Goal: Transaction & Acquisition: Purchase product/service

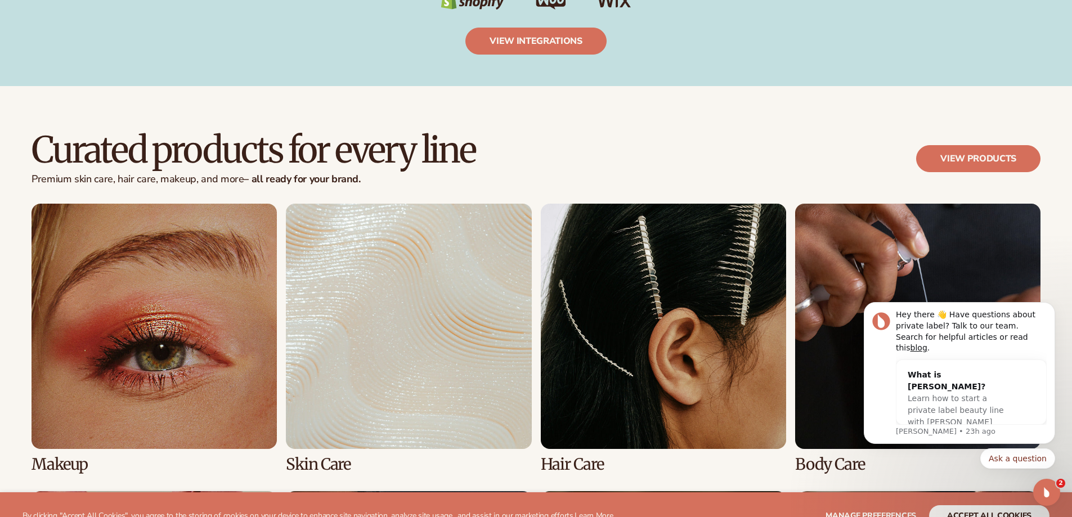
scroll to position [2419, 0]
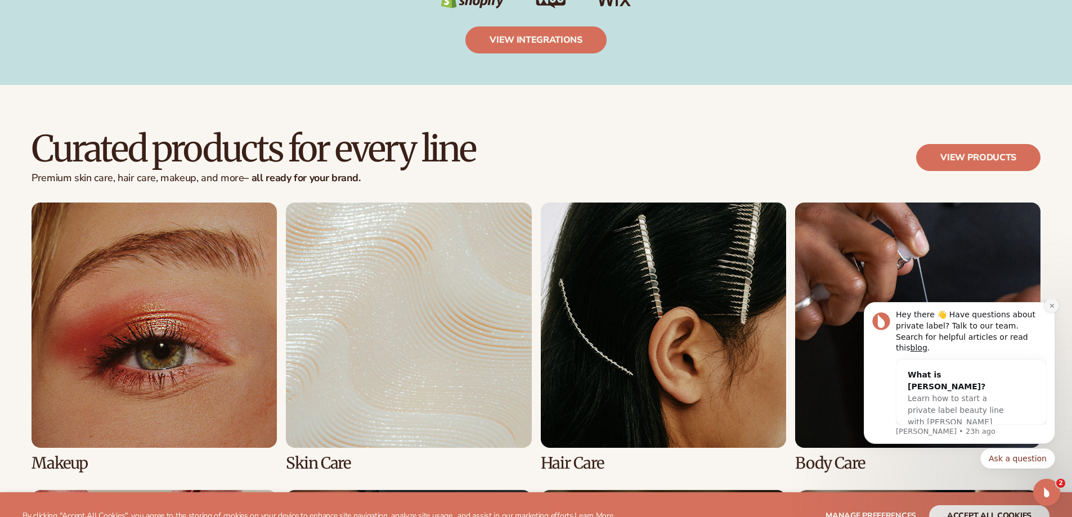
click at [1049, 309] on icon "Dismiss notification" at bounding box center [1052, 306] width 6 height 6
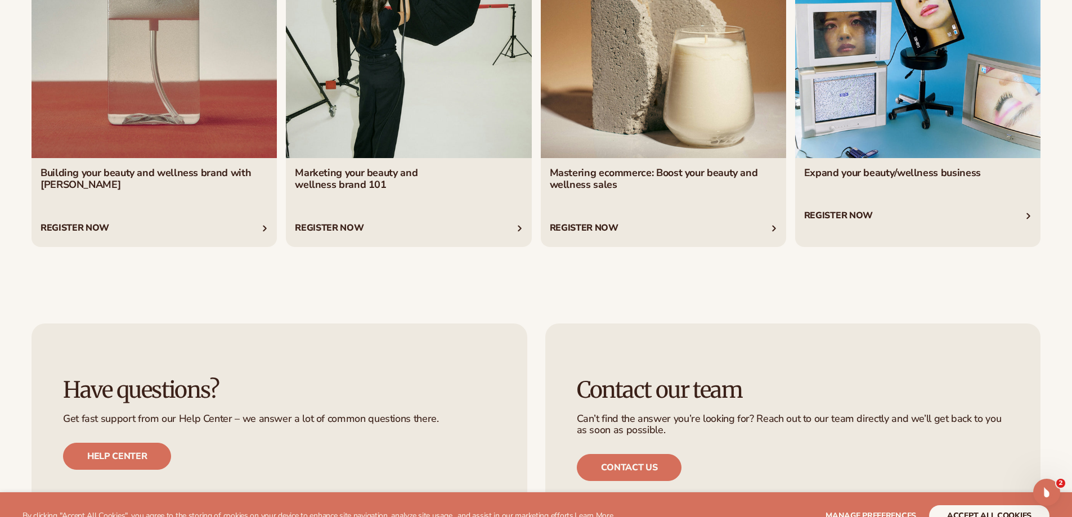
scroll to position [4951, 0]
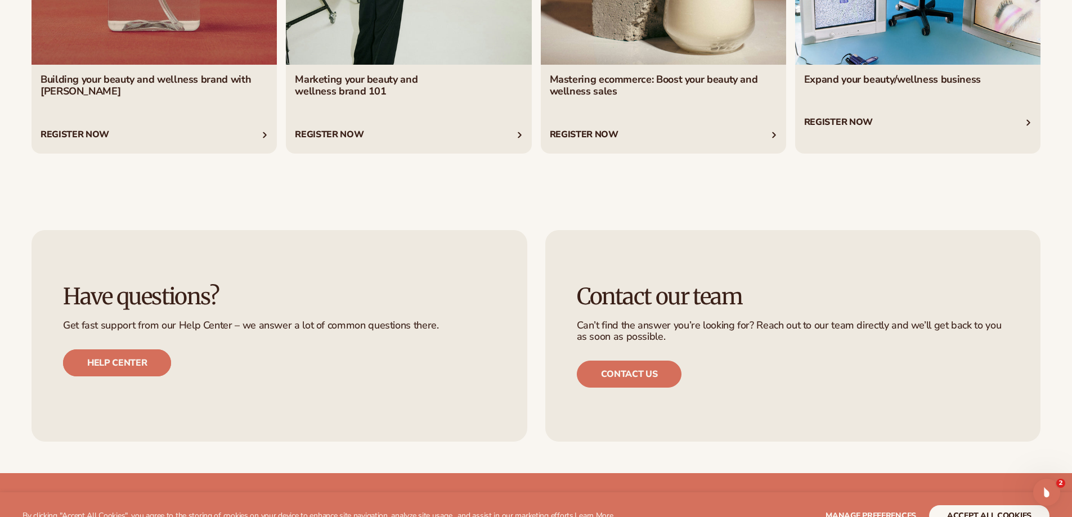
click at [157, 367] on link "Help center" at bounding box center [117, 362] width 108 height 27
click at [1043, 492] on icon "Open Intercom Messenger" at bounding box center [1045, 490] width 8 height 9
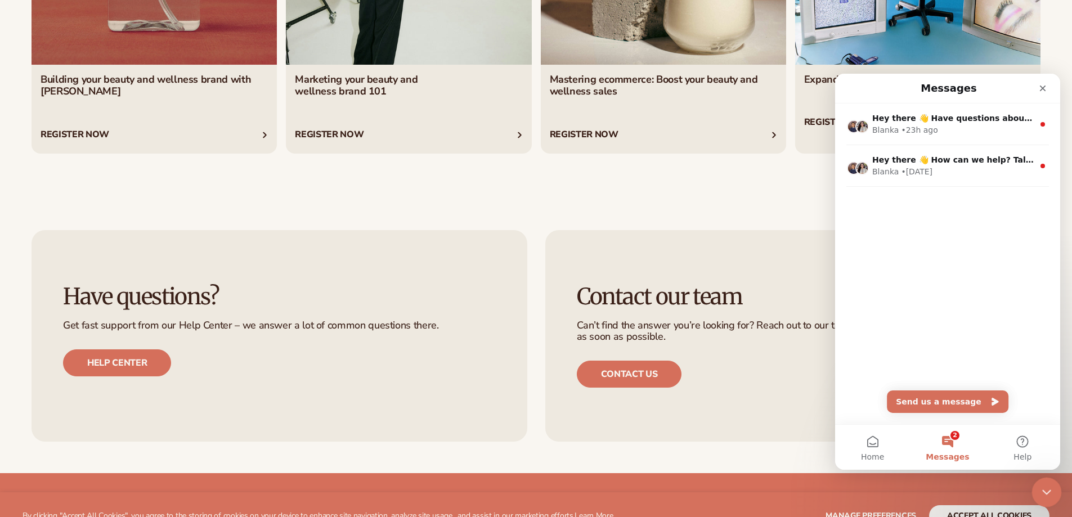
scroll to position [0, 0]
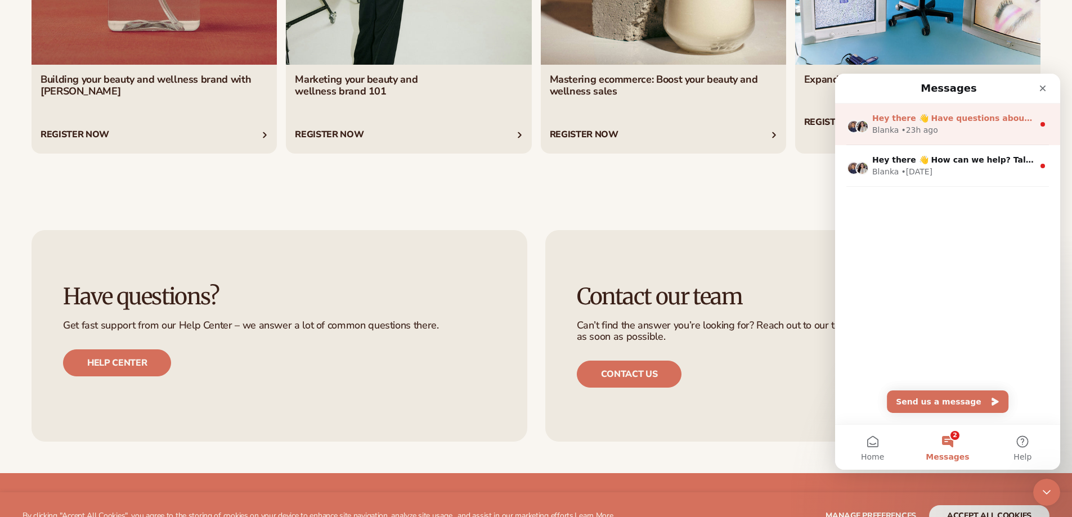
click at [916, 136] on div "• 23h ago" at bounding box center [919, 130] width 37 height 12
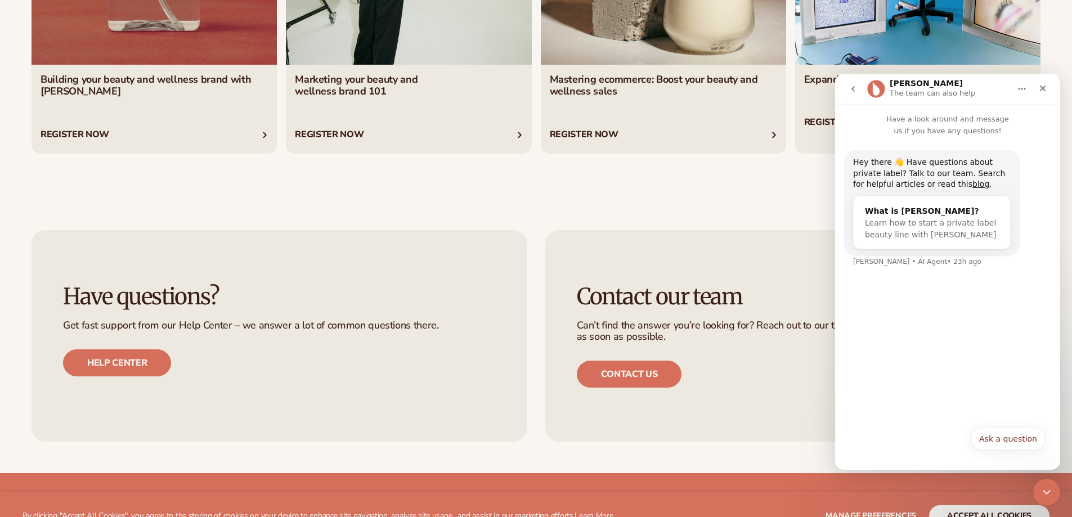
click at [854, 88] on icon "go back" at bounding box center [852, 88] width 9 height 9
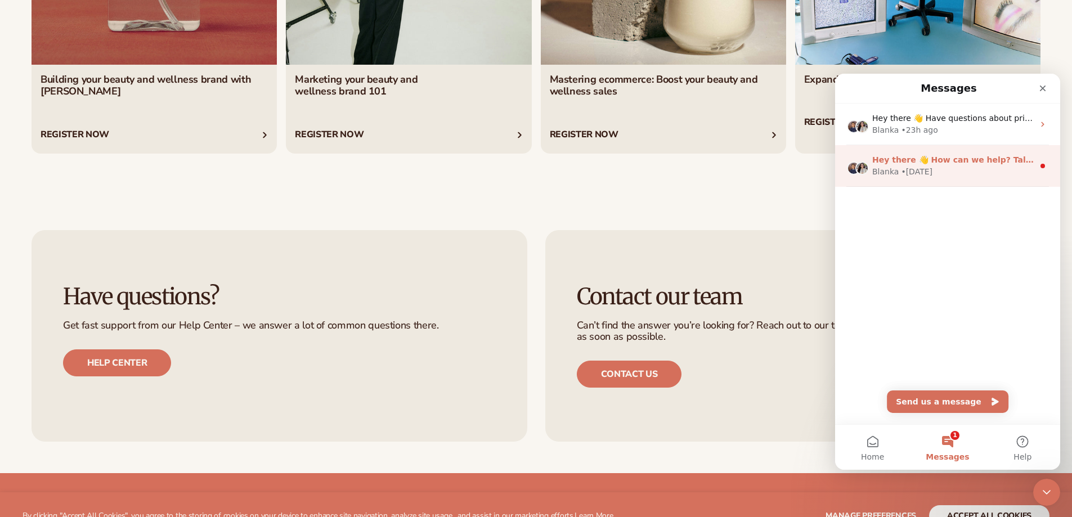
click at [909, 167] on div "• [DATE]" at bounding box center [917, 172] width 32 height 12
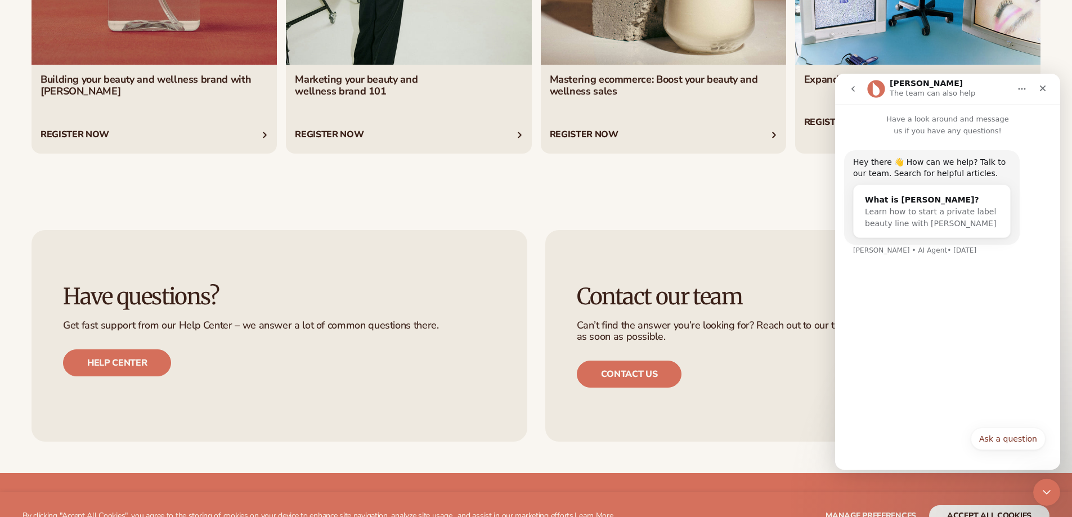
click at [851, 92] on icon "go back" at bounding box center [852, 88] width 9 height 9
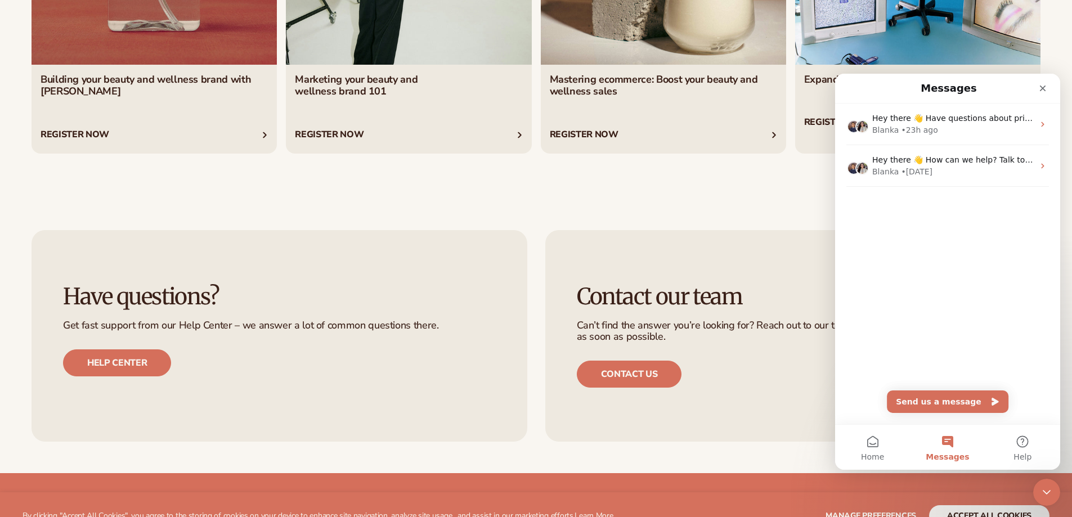
click at [1043, 87] on icon "Close" at bounding box center [1042, 88] width 9 height 9
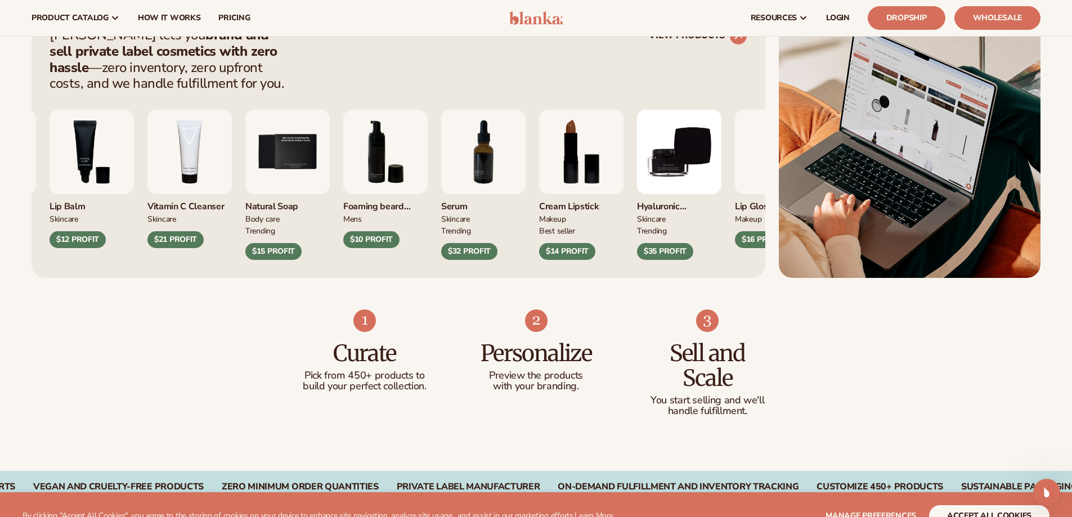
scroll to position [394, 0]
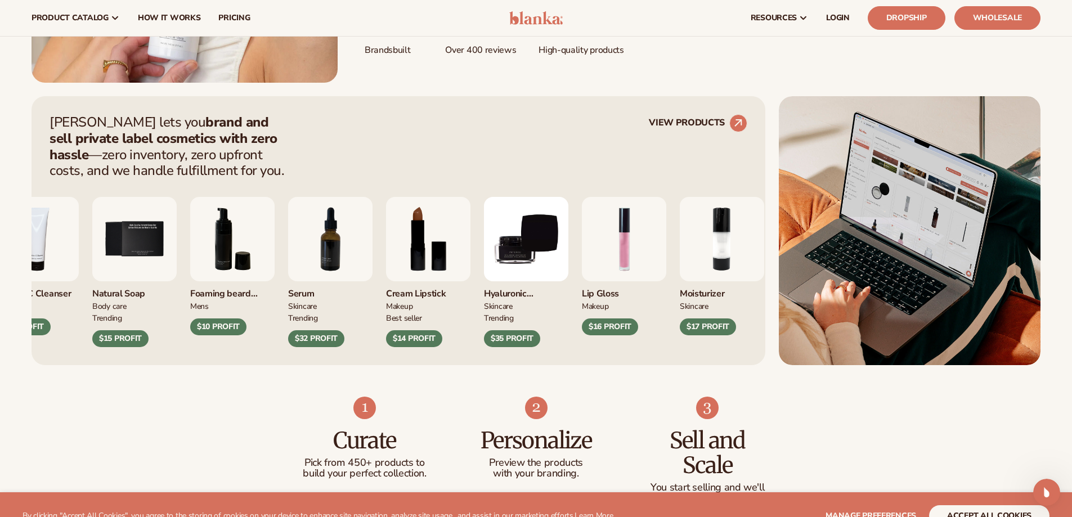
click at [497, 268] on img "9 / 9" at bounding box center [526, 239] width 84 height 84
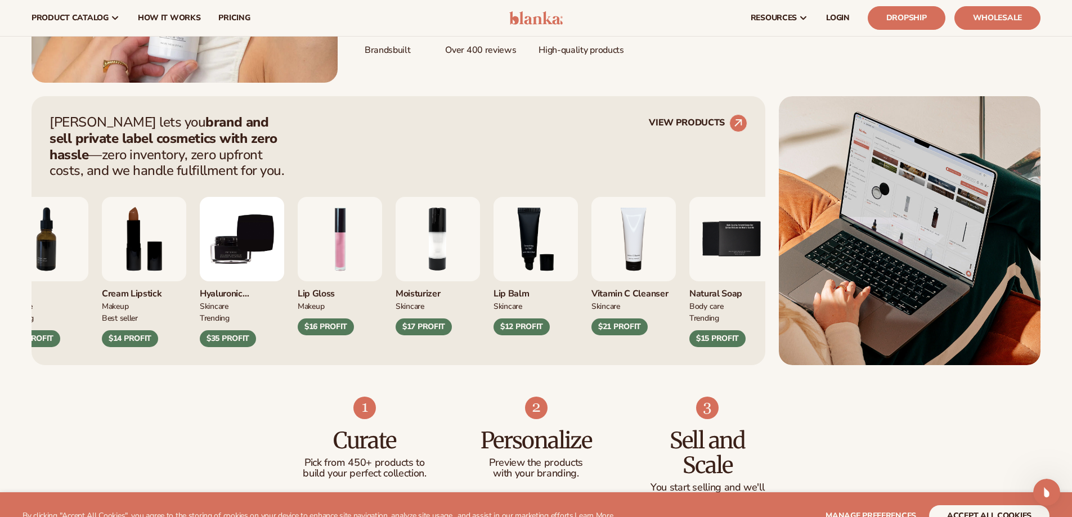
click at [458, 260] on img "2 / 9" at bounding box center [437, 239] width 84 height 84
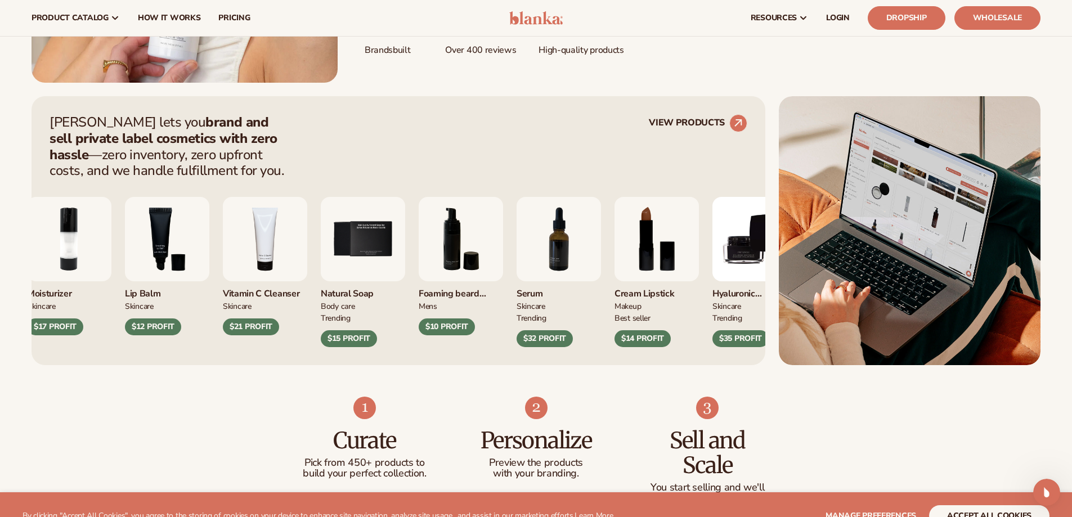
click at [387, 250] on img "5 / 9" at bounding box center [363, 239] width 84 height 84
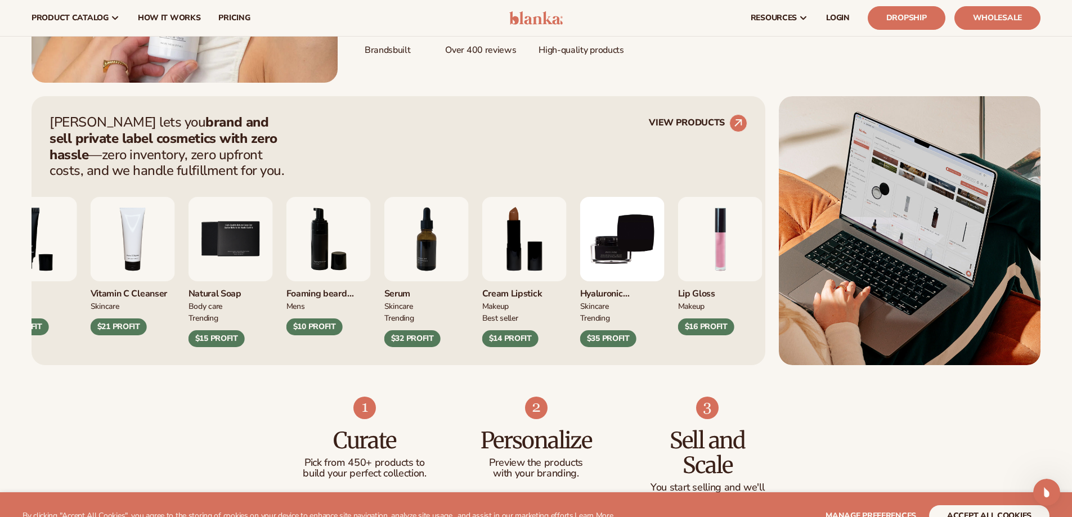
click at [540, 237] on div "Moisturizer SKINCARE $17 PROFIT [MEDICAL_DATA] SKINCARE" at bounding box center [244, 272] width 698 height 150
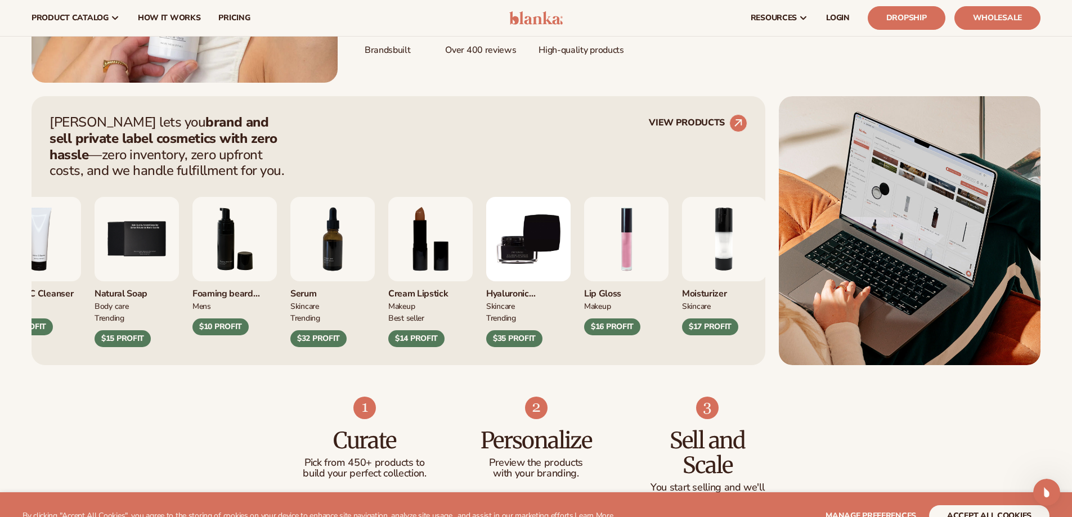
click at [420, 246] on img "8 / 9" at bounding box center [430, 239] width 84 height 84
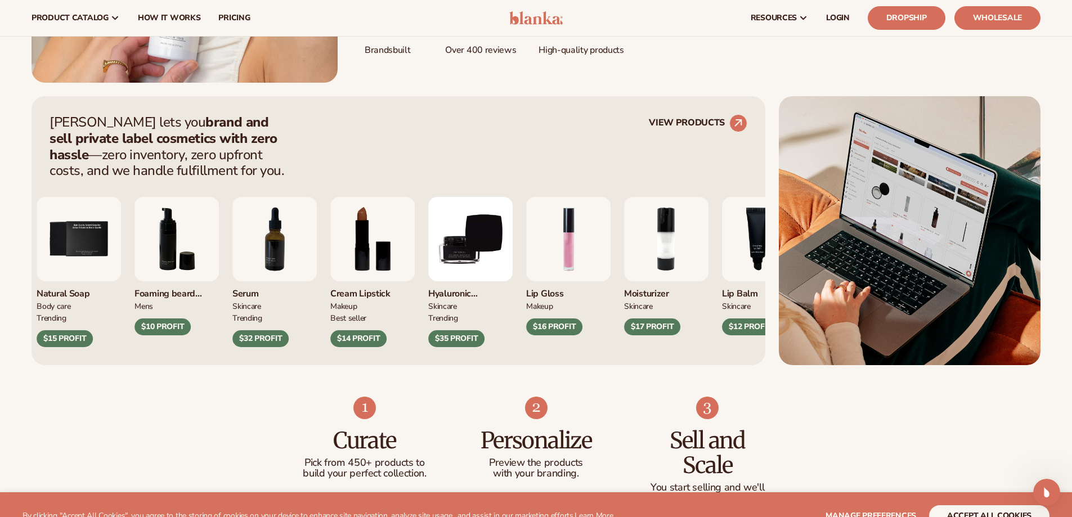
click at [440, 247] on img "9 / 9" at bounding box center [470, 239] width 84 height 84
click at [464, 341] on div "$35 PROFIT" at bounding box center [456, 338] width 56 height 17
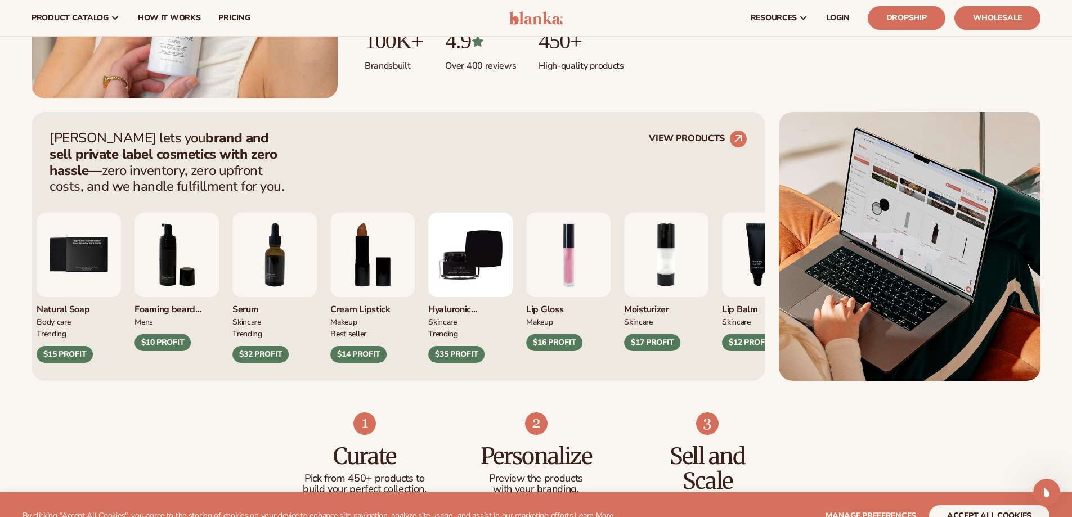
click at [464, 271] on img "9 / 9" at bounding box center [470, 255] width 84 height 84
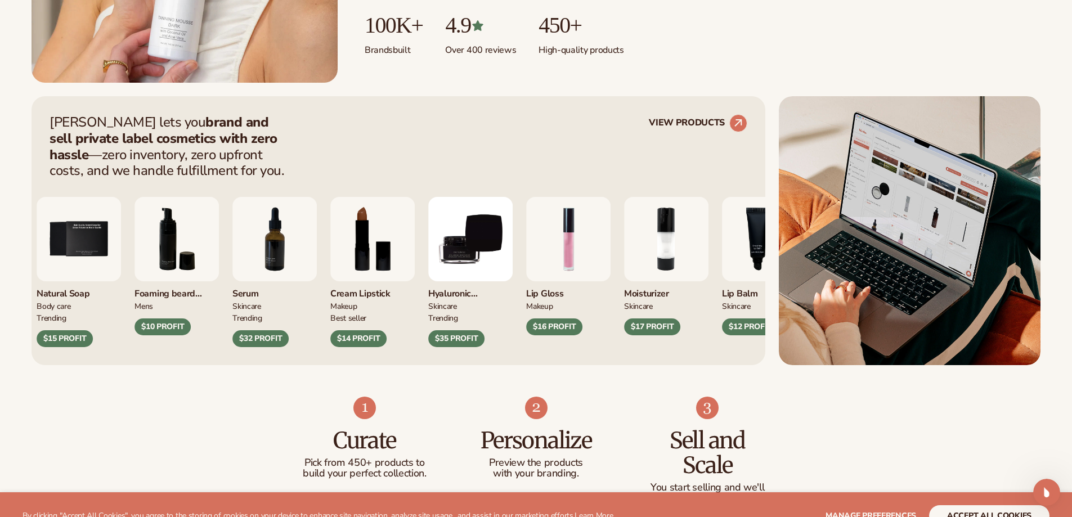
click at [454, 291] on div "Hyaluronic moisturizer" at bounding box center [470, 290] width 84 height 19
click at [454, 251] on img "9 / 9" at bounding box center [470, 239] width 84 height 84
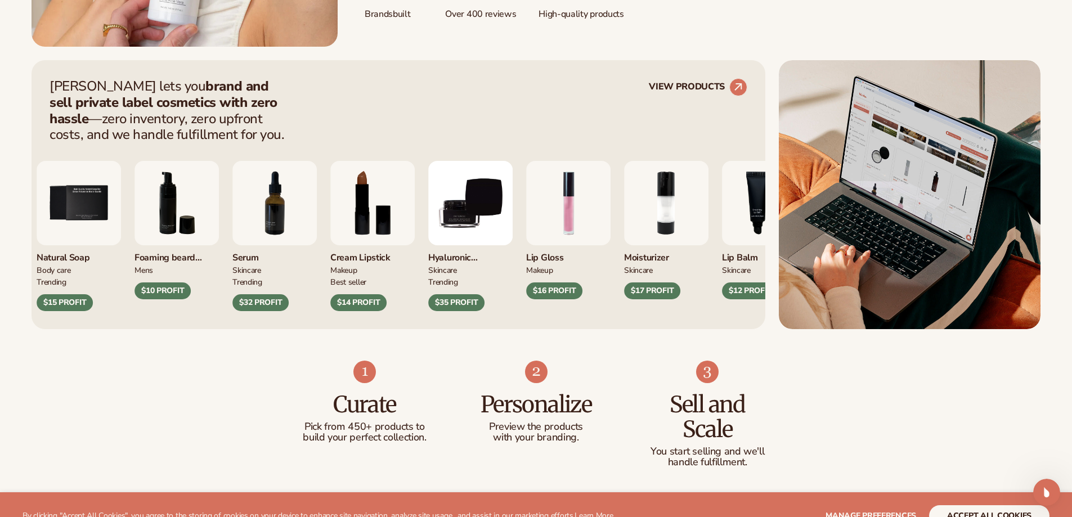
scroll to position [450, 0]
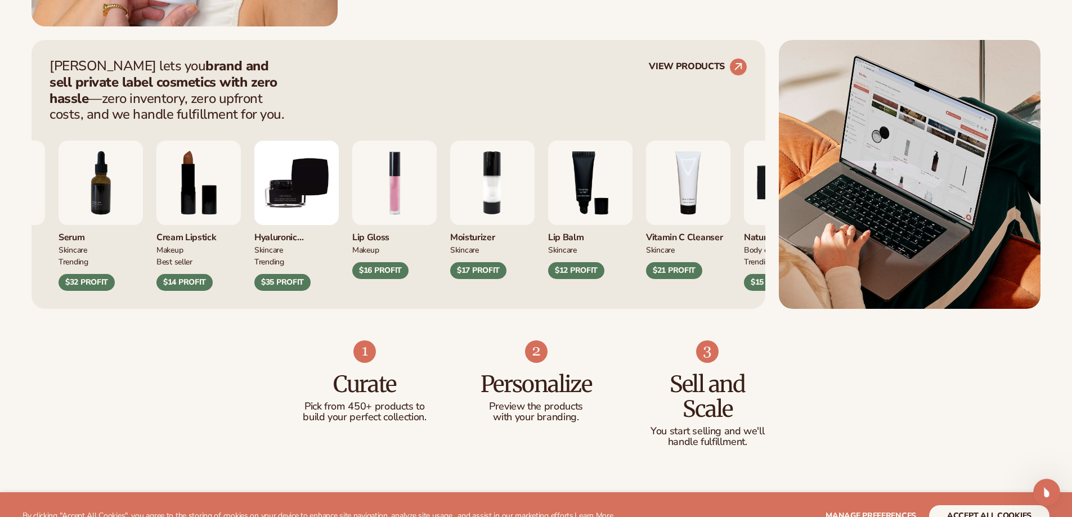
click at [450, 240] on div "Moisturizer SKINCARE $17 PROFIT" at bounding box center [492, 210] width 84 height 138
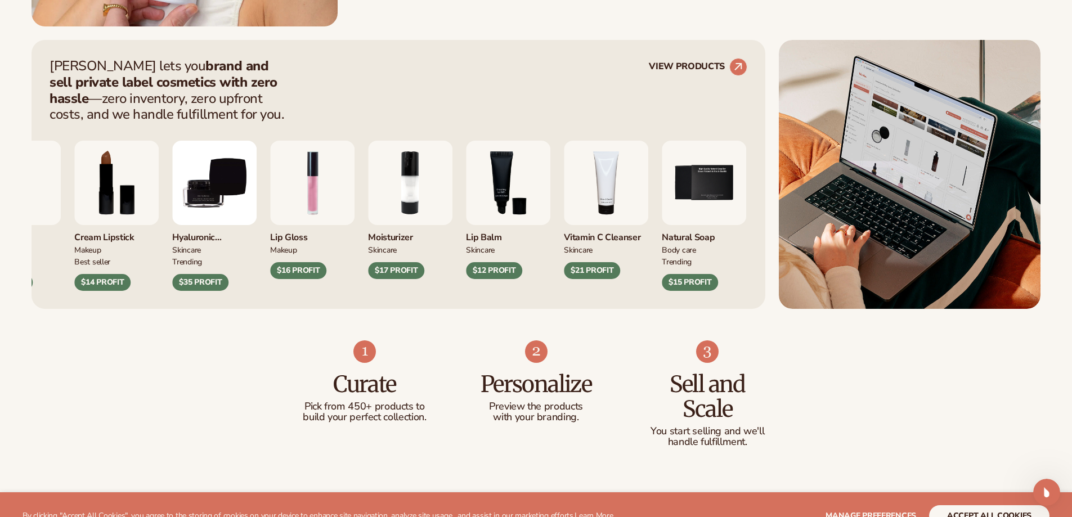
click at [449, 231] on div "Foaming [PERSON_NAME] wash mens $10 PROFIT Serum SKINCARE" at bounding box center [227, 216] width 698 height 150
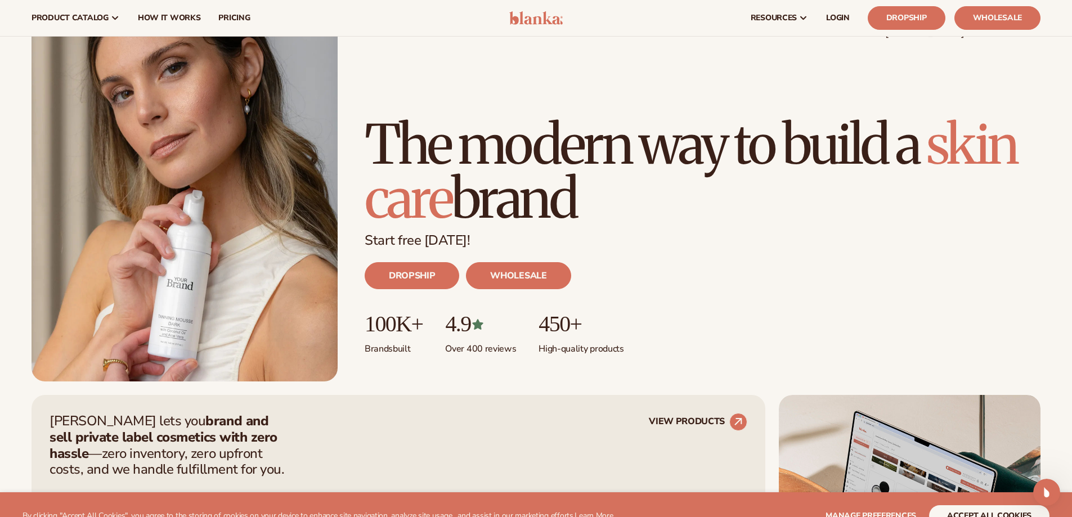
scroll to position [0, 0]
